Goal: Task Accomplishment & Management: Use online tool/utility

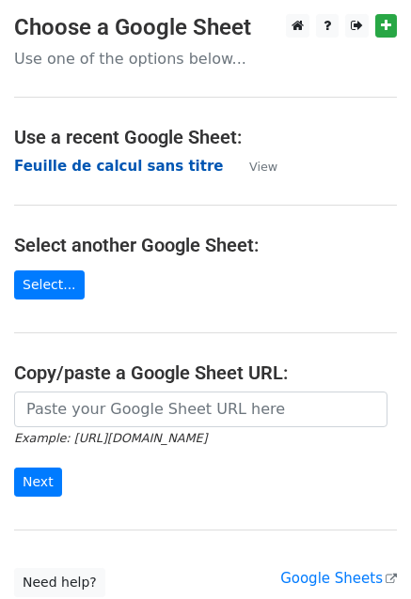
click at [86, 164] on strong "Feuille de calcul sans titre" at bounding box center [118, 166] width 209 height 17
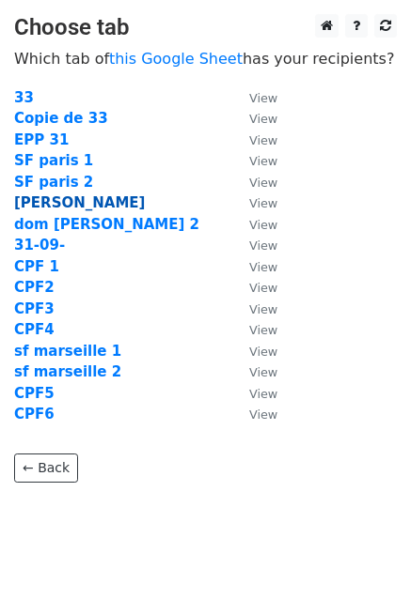
click at [42, 204] on strong "[PERSON_NAME]" at bounding box center [79, 202] width 131 height 17
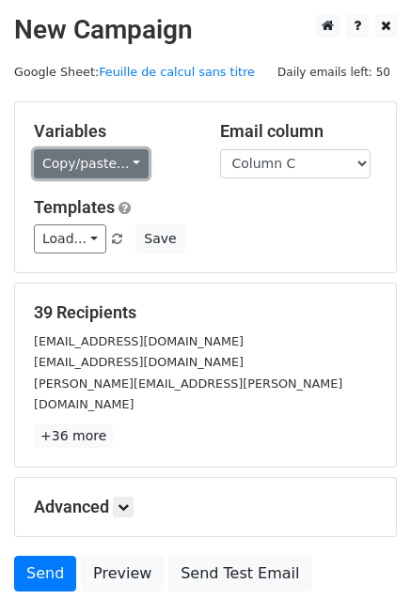
click at [88, 156] on link "Copy/paste..." at bounding box center [91, 163] width 115 height 29
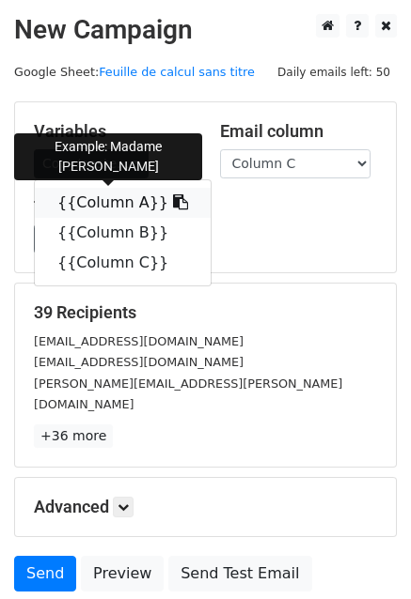
click at [86, 198] on link "{{Column A}}" at bounding box center [123, 203] width 176 height 30
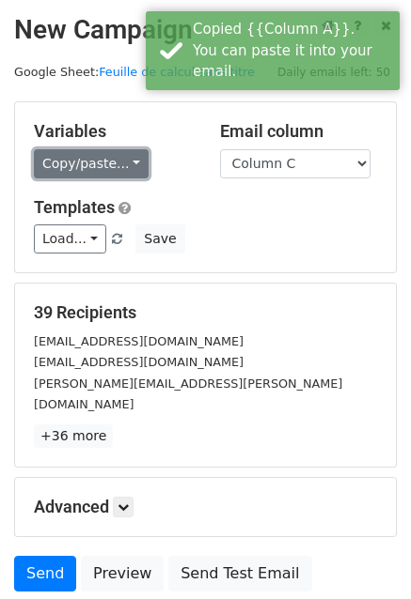
click at [49, 163] on link "Copy/paste..." at bounding box center [91, 163] width 115 height 29
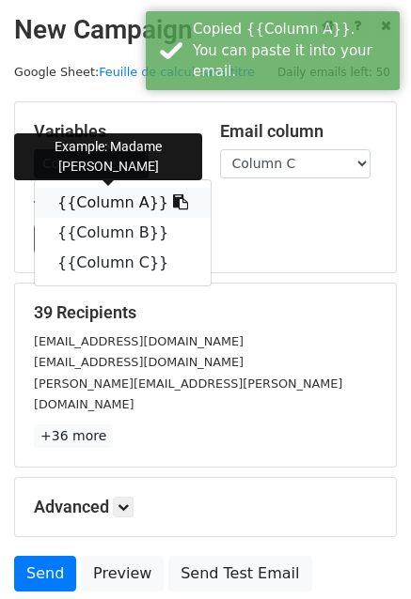
click at [83, 203] on link "{{Column A}}" at bounding box center [123, 203] width 176 height 30
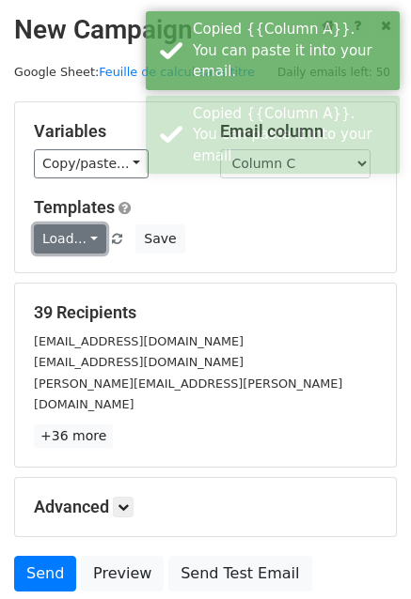
click at [77, 240] on link "Load..." at bounding box center [70, 239] width 72 height 29
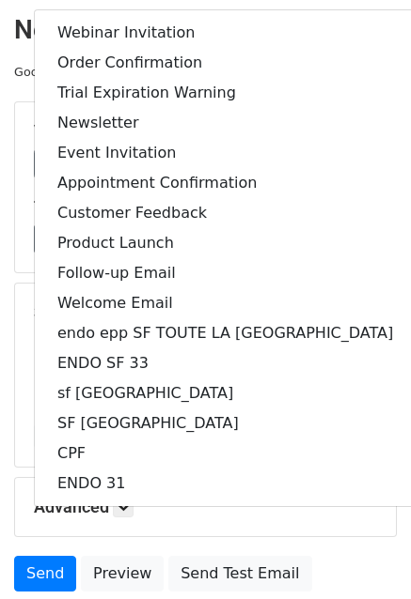
click at [369, 207] on h5 "Templates" at bounding box center [205, 207] width 343 height 21
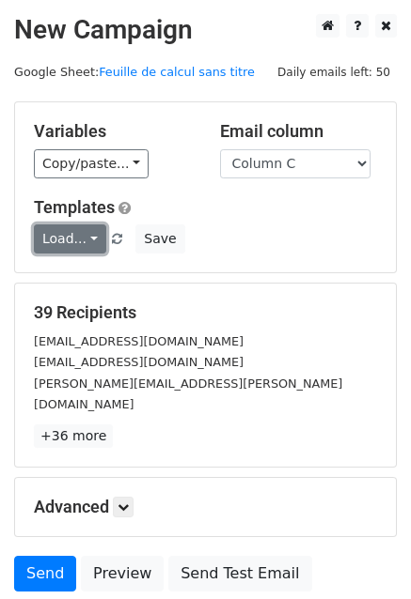
click at [74, 242] on link "Load..." at bounding box center [70, 239] width 72 height 29
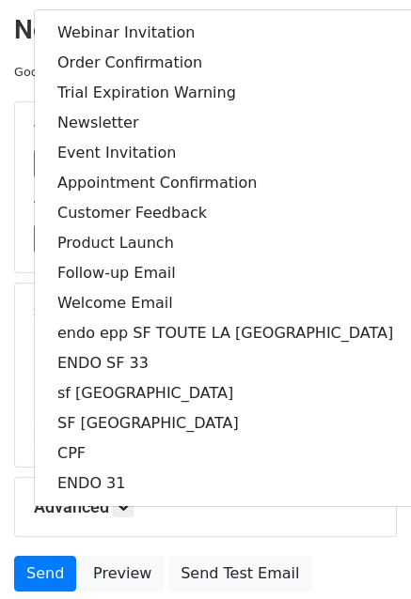
click at [359, 241] on div "Load... Webinar Invitation Order Confirmation Trial Expiration Warning Newslett…" at bounding box center [205, 239] width 371 height 29
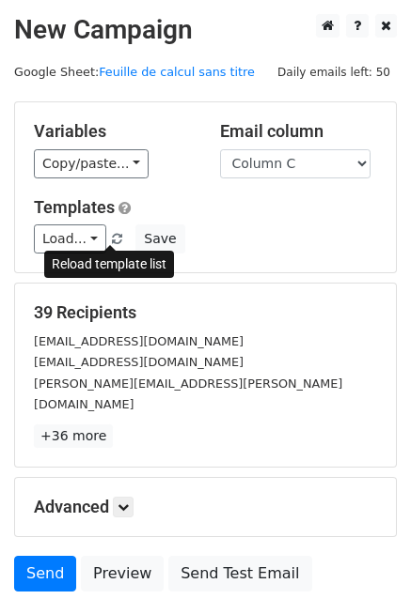
click at [115, 240] on span at bounding box center [117, 240] width 10 height 12
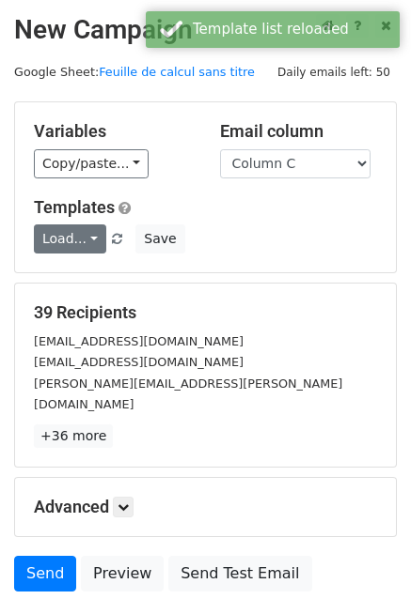
drag, startPoint x: 17, startPoint y: 250, endPoint x: 54, endPoint y: 244, distance: 37.1
click at [54, 244] on div "Variables Copy/paste... {{Column A}} {{Column B}} {{Column C}} Email column Col…" at bounding box center [205, 187] width 380 height 170
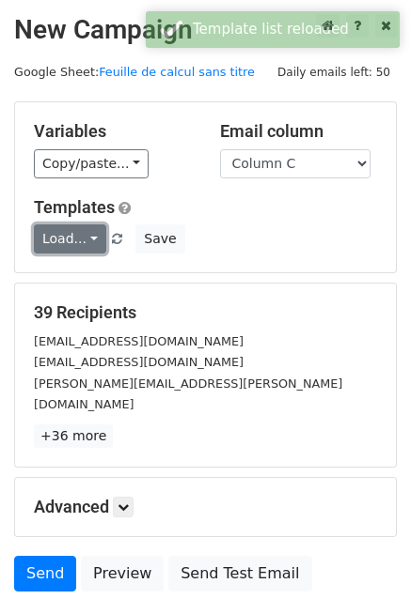
click at [54, 244] on link "Load..." at bounding box center [70, 239] width 72 height 29
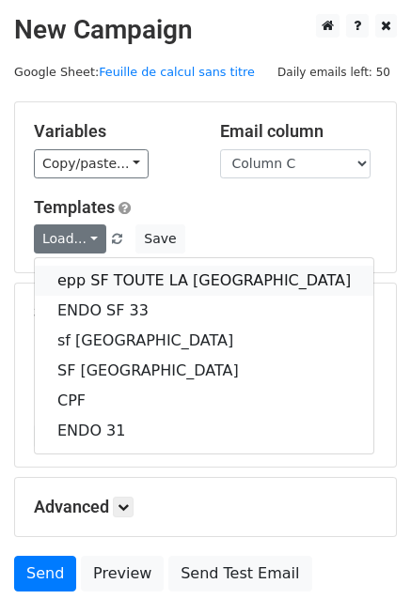
click at [118, 279] on link "epp SF TOUTE LA FRANCE" at bounding box center [204, 281] width 338 height 30
